Goal: Obtain resource: Download file/media

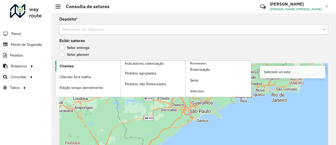
click at [75, 66] on link "Clientes" at bounding box center [87, 66] width 65 height 11
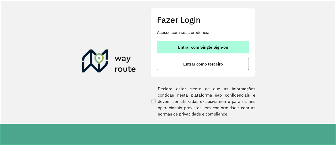
click at [227, 45] on span "Entrar com Single Sign-on" at bounding box center [203, 47] width 50 height 4
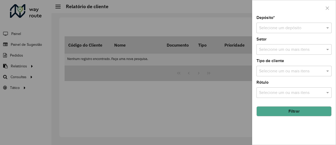
click at [292, 30] on input "text" at bounding box center [288, 28] width 59 height 6
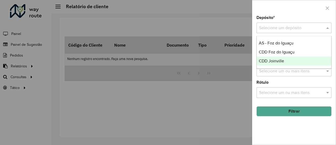
click at [285, 65] on div "CDD Joinville" at bounding box center [294, 60] width 75 height 9
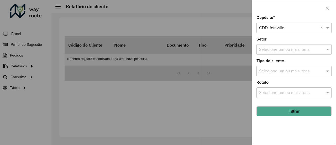
click at [282, 91] on input "text" at bounding box center [291, 93] width 67 height 6
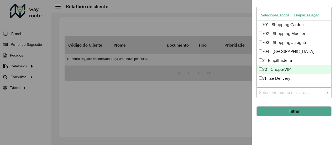
scroll to position [528, 0]
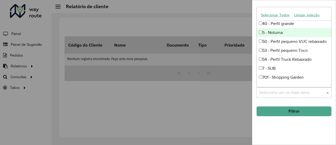
click at [272, 33] on div "5 - Noturna" at bounding box center [294, 32] width 75 height 9
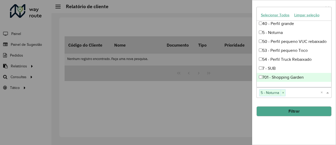
click at [315, 113] on button "Filtrar" at bounding box center [294, 111] width 75 height 10
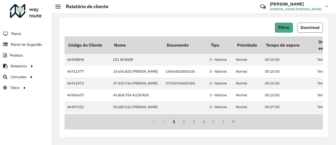
click at [310, 28] on span "Download" at bounding box center [310, 27] width 19 height 4
